Goal: Task Accomplishment & Management: Use online tool/utility

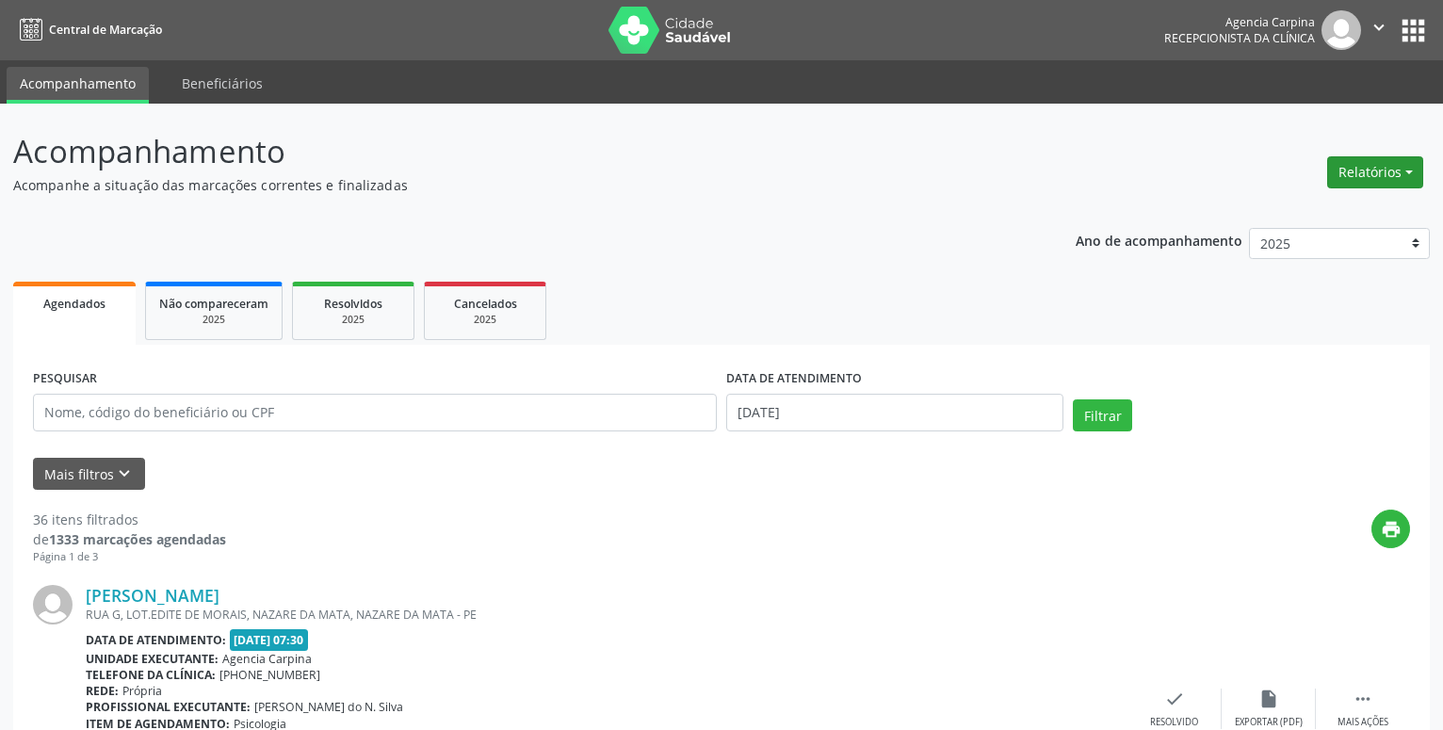
click at [1354, 169] on button "Relatórios" at bounding box center [1375, 172] width 96 height 32
click at [1276, 210] on link "Agendamentos" at bounding box center [1322, 213] width 202 height 26
select select "7"
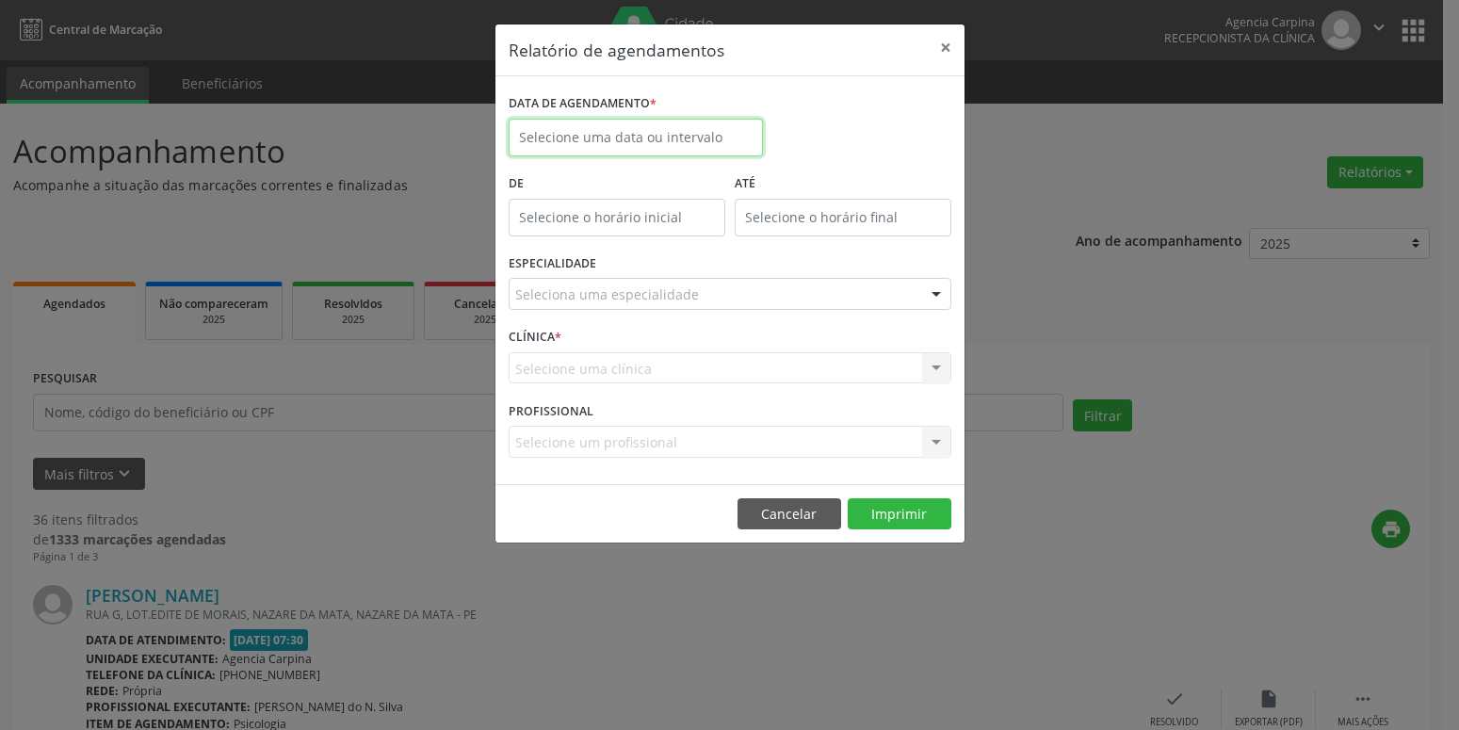
click at [655, 136] on input "text" at bounding box center [636, 138] width 254 height 38
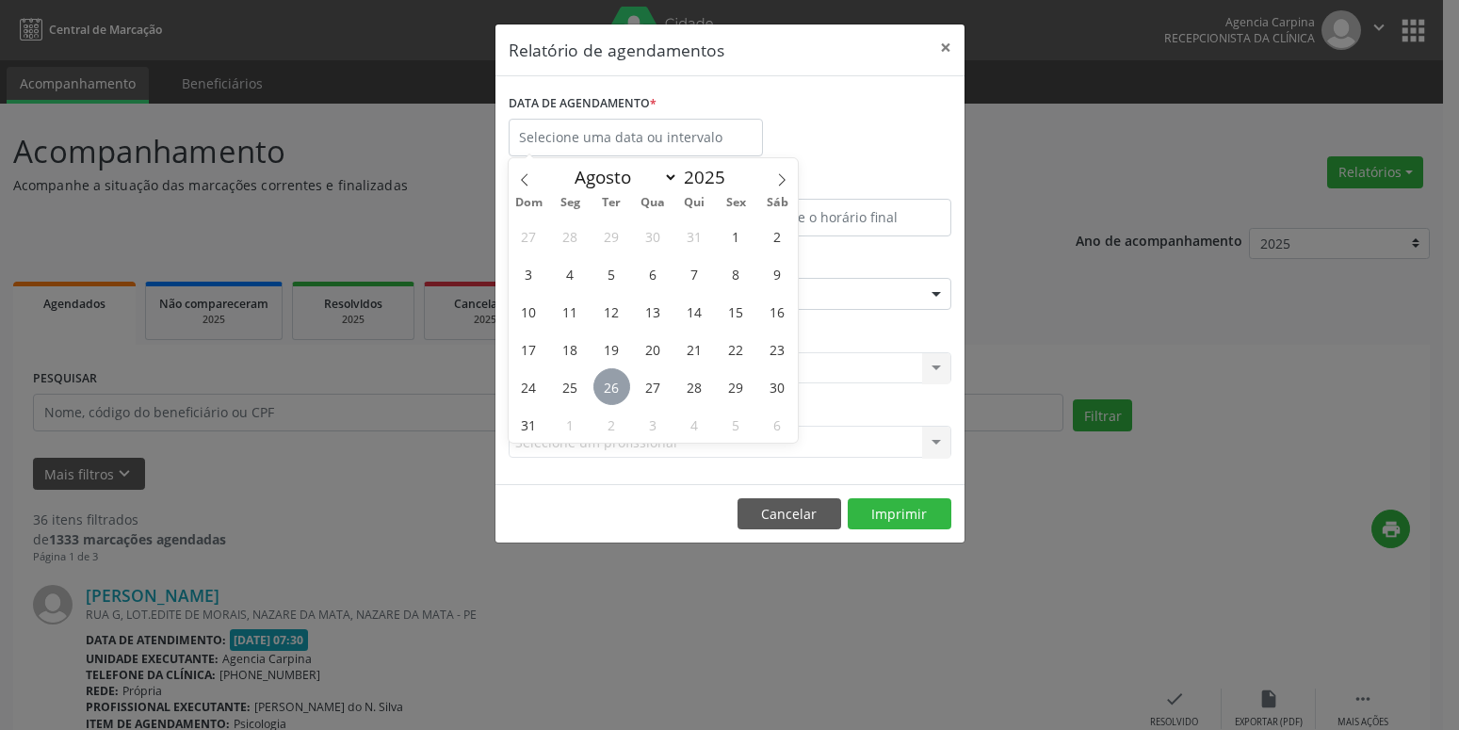
click at [612, 387] on span "26" at bounding box center [611, 386] width 37 height 37
type input "[DATE]"
click at [612, 387] on span "26" at bounding box center [611, 386] width 37 height 37
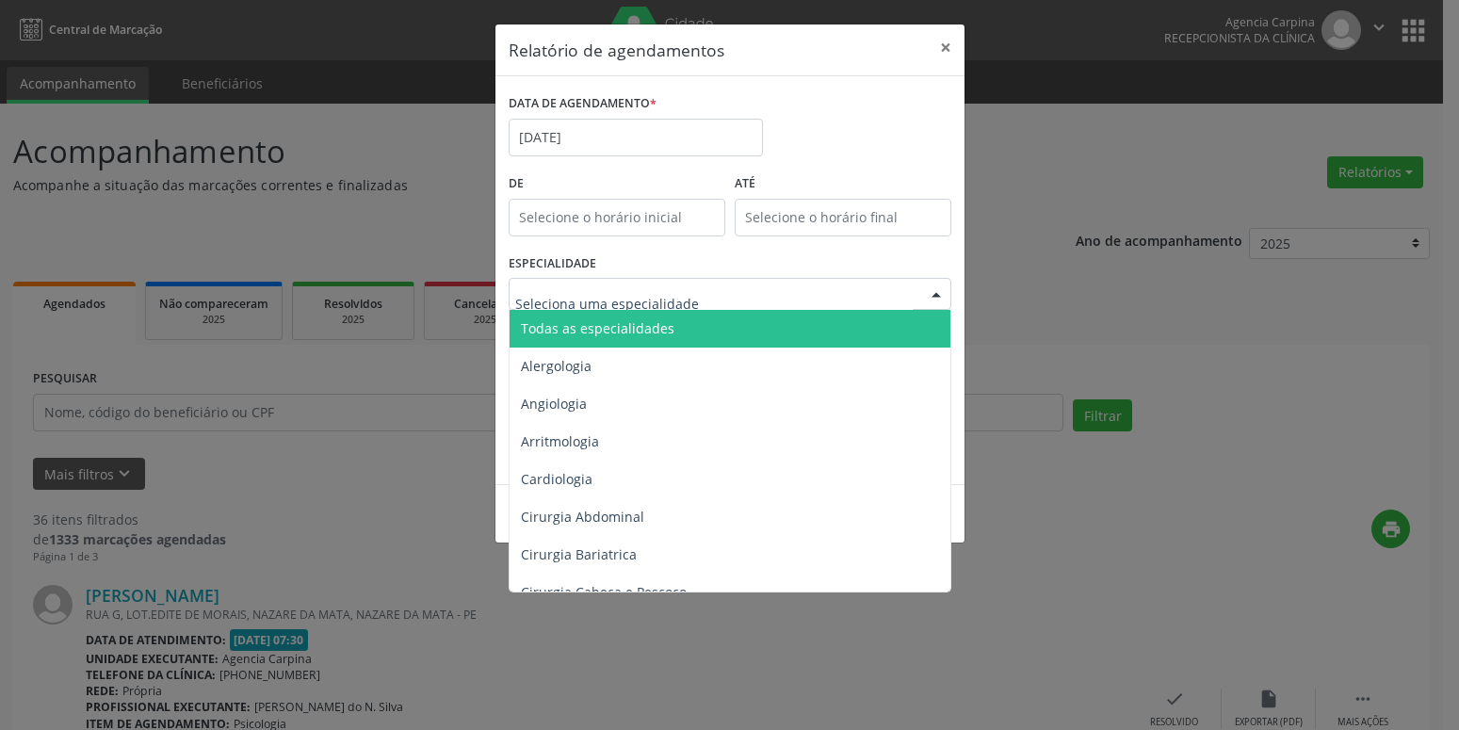
click at [700, 281] on div at bounding box center [730, 294] width 443 height 32
click at [621, 327] on span "Todas as especialidades" at bounding box center [598, 328] width 154 height 18
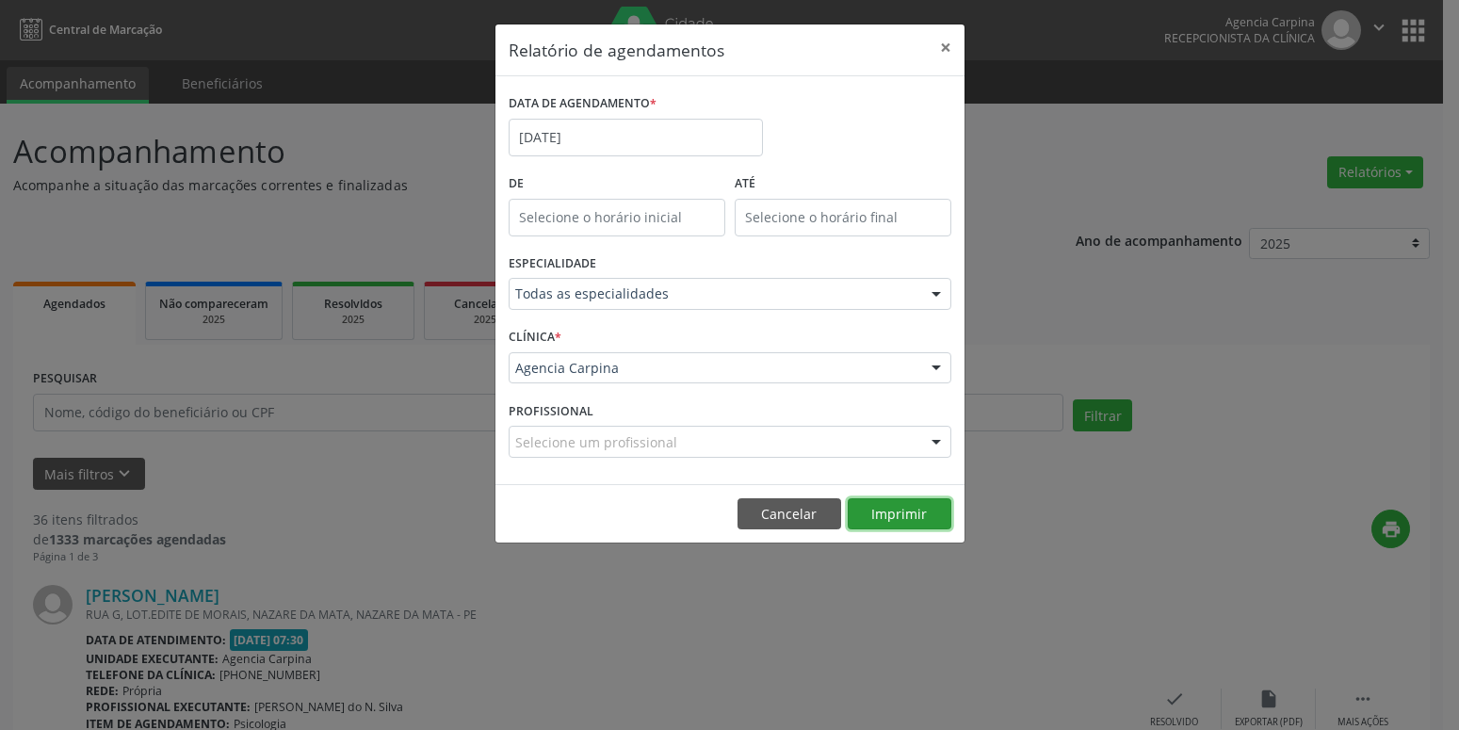
click at [889, 522] on button "Imprimir" at bounding box center [900, 514] width 104 height 32
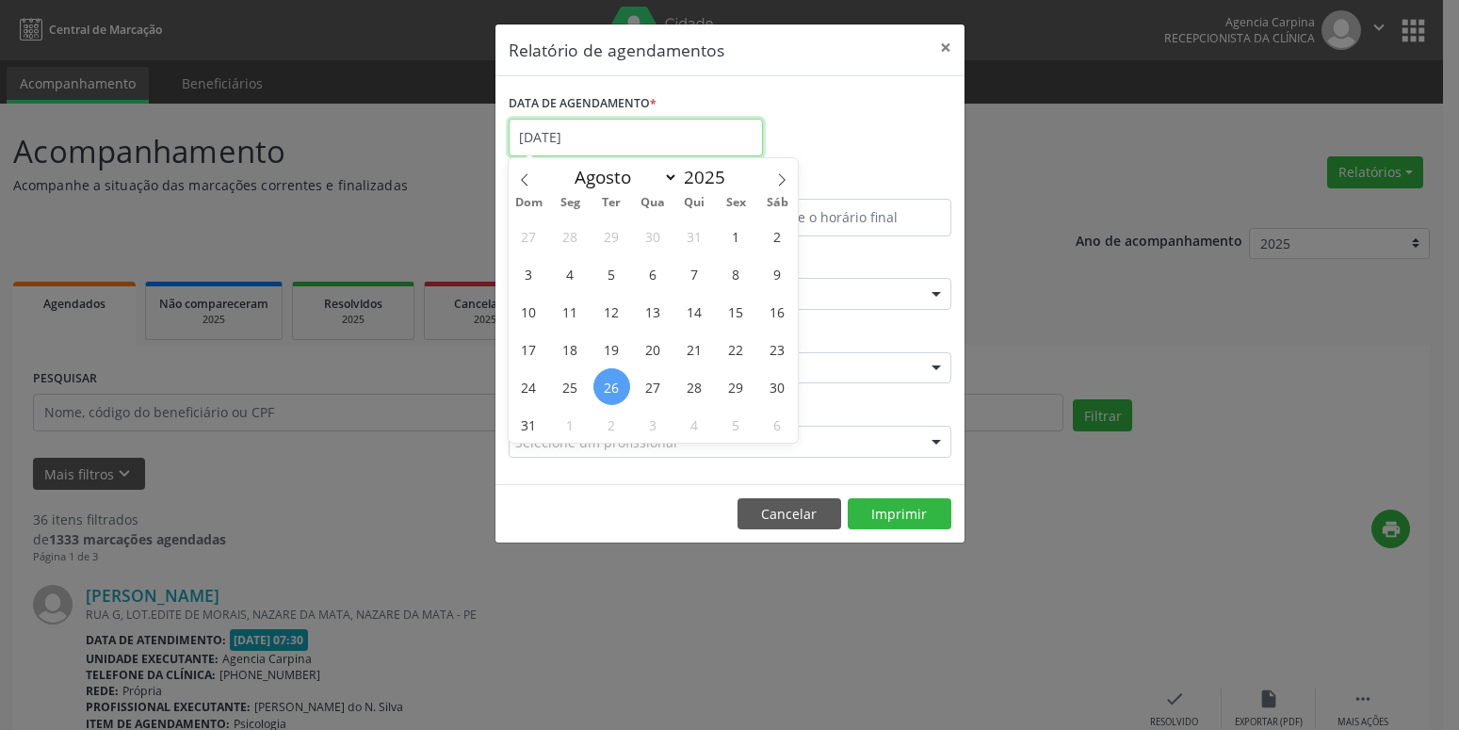
click at [649, 139] on input "[DATE]" at bounding box center [636, 138] width 254 height 38
click at [648, 387] on span "27" at bounding box center [653, 386] width 37 height 37
type input "[DATE]"
click at [648, 387] on span "27" at bounding box center [653, 386] width 37 height 37
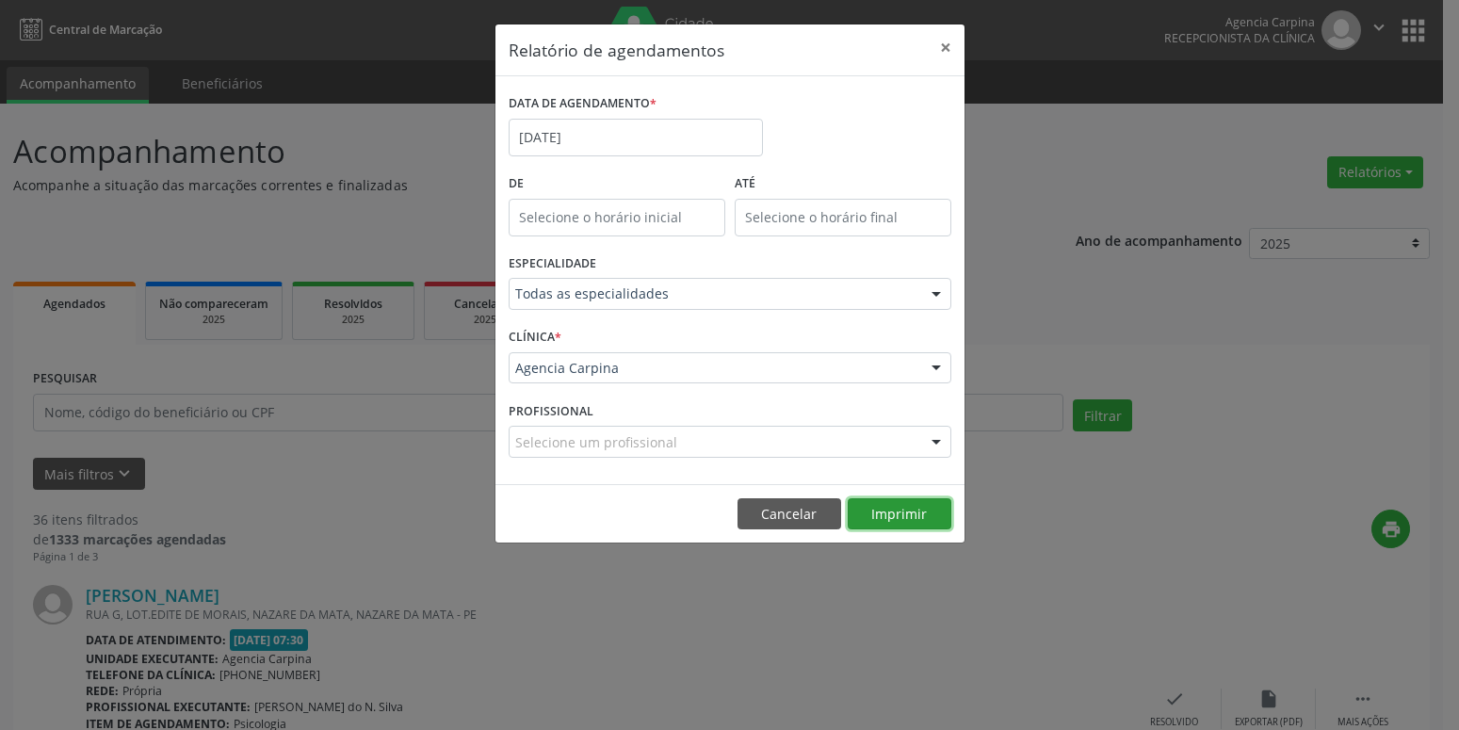
click at [948, 526] on button "Imprimir" at bounding box center [900, 514] width 104 height 32
